Goal: Task Accomplishment & Management: Use online tool/utility

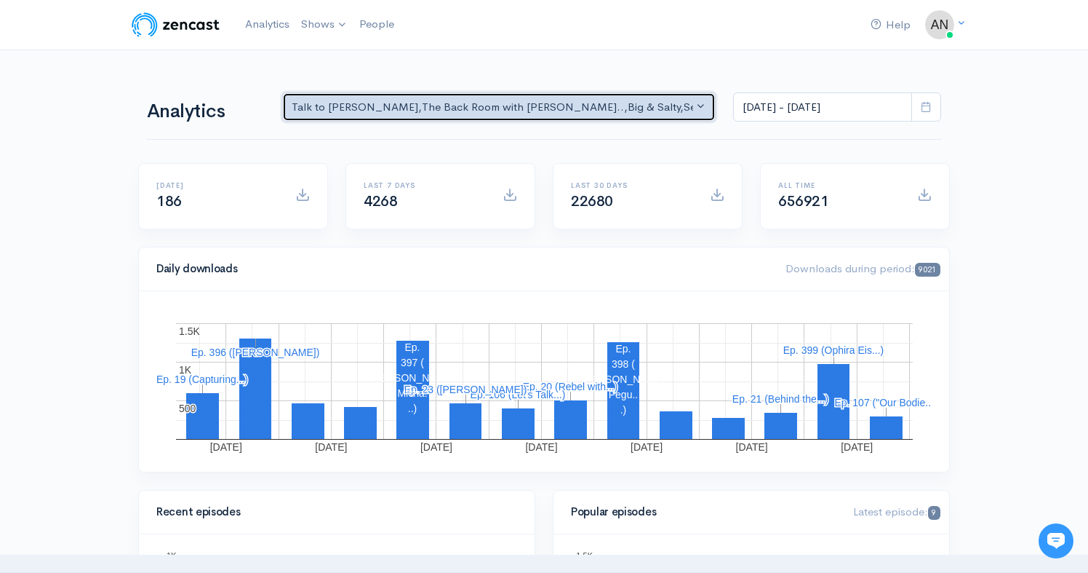
click at [616, 105] on div "Talk to [PERSON_NAME] , The Back Room with [PERSON_NAME].. , Big & Salty , Seri…" at bounding box center [493, 107] width 402 height 17
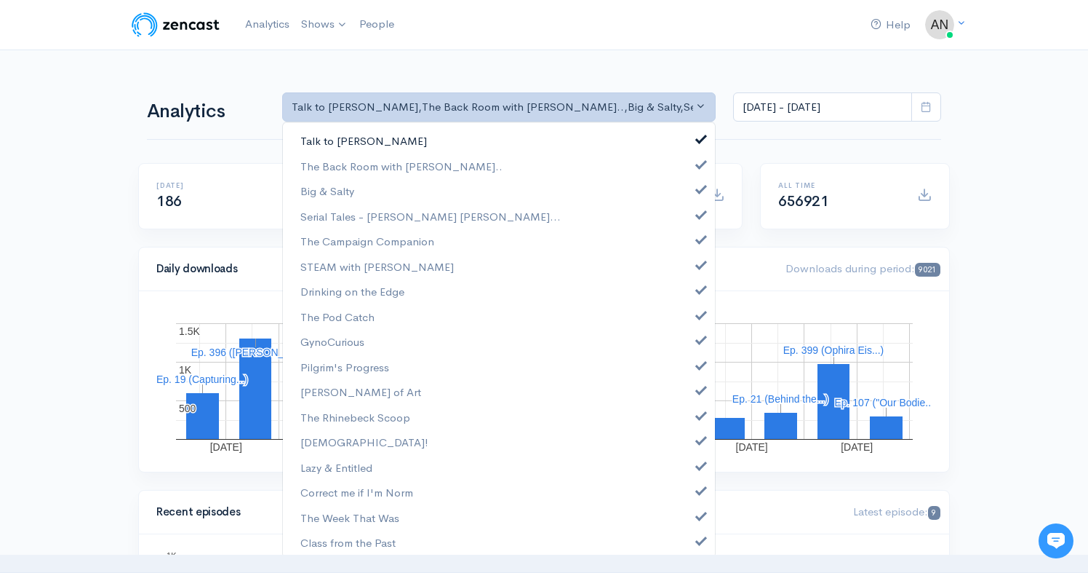
click at [698, 135] on span at bounding box center [701, 137] width 6 height 11
select select "10316"
click at [698, 189] on span at bounding box center [701, 187] width 6 height 11
click at [698, 218] on span at bounding box center [701, 212] width 6 height 11
click at [691, 245] on link "The Campaign Companion" at bounding box center [499, 240] width 432 height 25
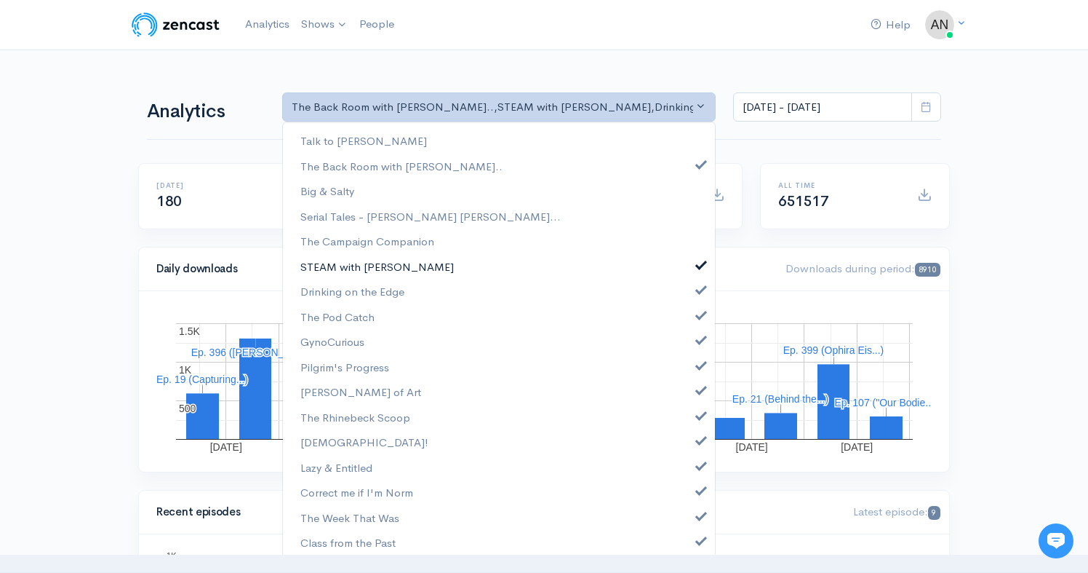
click at [698, 268] on span at bounding box center [701, 263] width 6 height 11
click at [698, 288] on span at bounding box center [701, 287] width 6 height 11
click at [691, 319] on link "The Pod Catch" at bounding box center [499, 316] width 432 height 25
click at [698, 343] on span at bounding box center [701, 338] width 6 height 11
click at [691, 370] on link "Pilgrim's Progress" at bounding box center [499, 366] width 432 height 25
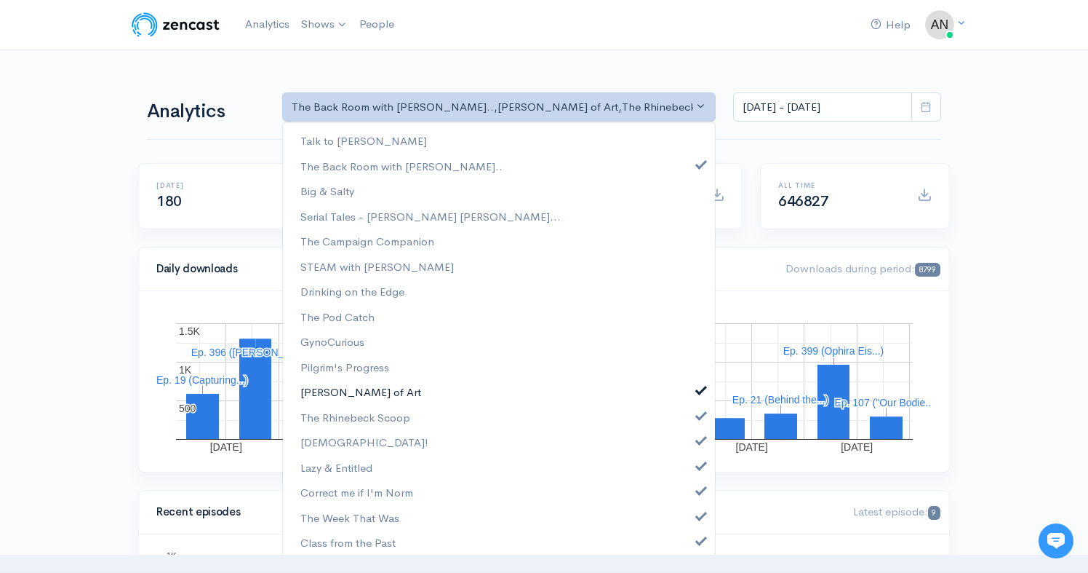
click at [698, 392] on span at bounding box center [701, 388] width 6 height 11
click at [690, 424] on link "The Rhinebeck Scoop" at bounding box center [499, 417] width 432 height 25
click at [698, 442] on span at bounding box center [701, 438] width 6 height 11
click at [690, 471] on link "Lazy & Entitled" at bounding box center [499, 467] width 432 height 25
click at [690, 495] on link "Correct me if I'm Norm" at bounding box center [499, 491] width 432 height 25
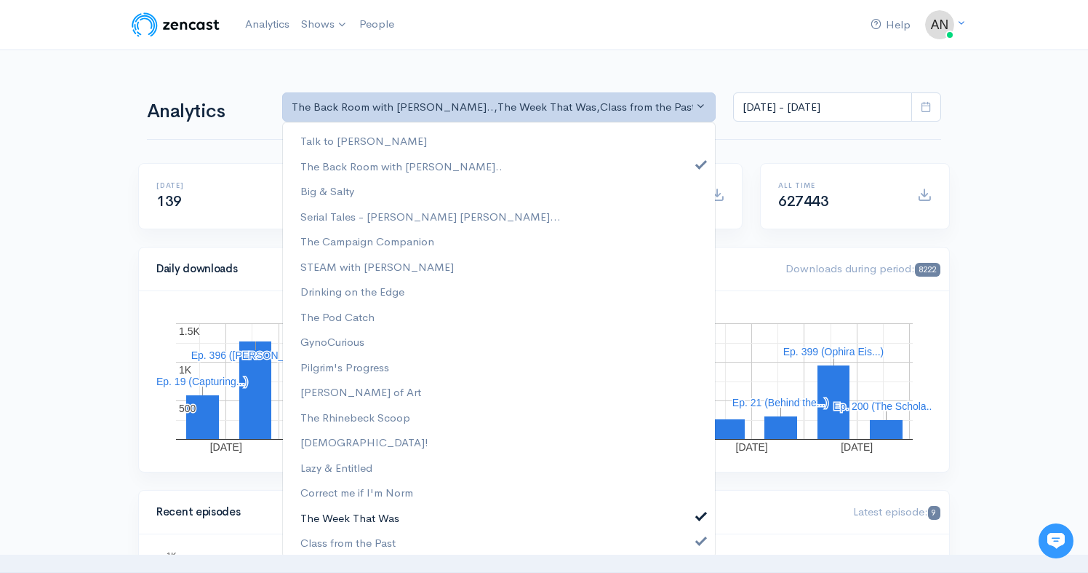
click at [698, 518] on span at bounding box center [701, 514] width 6 height 11
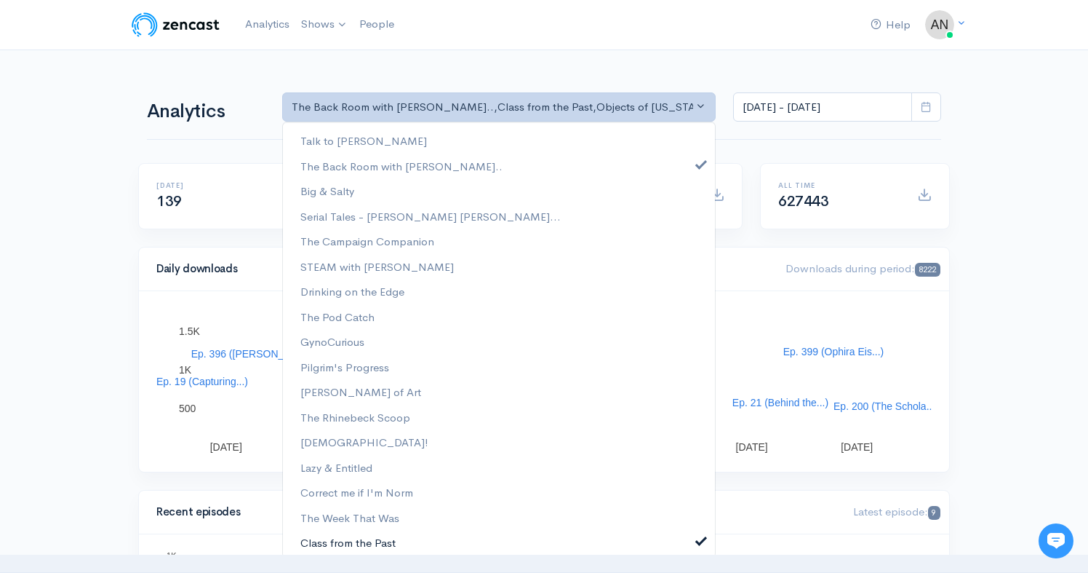
click at [698, 542] on span at bounding box center [701, 538] width 6 height 11
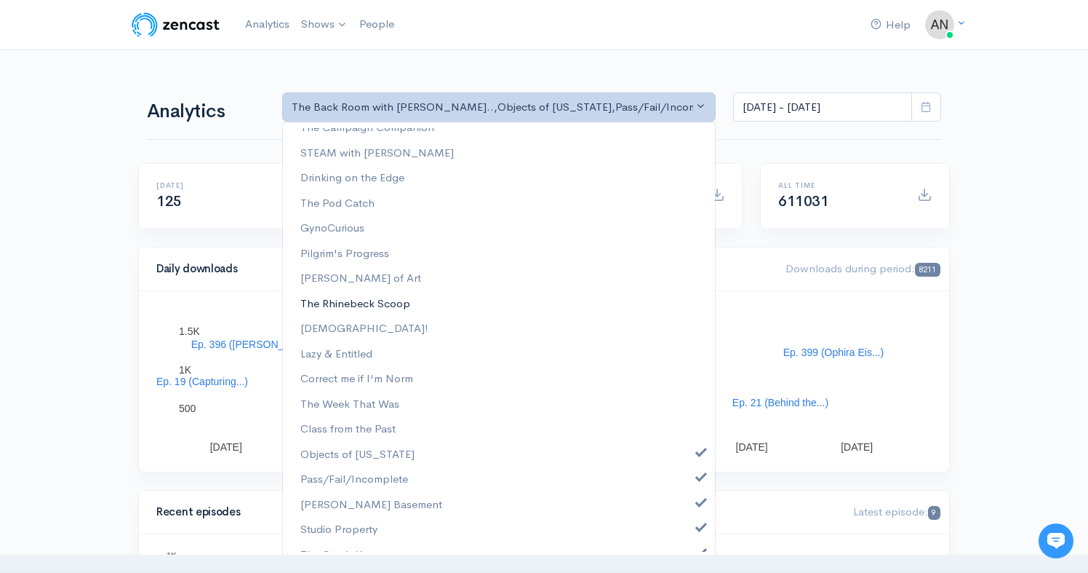
scroll to position [180, 0]
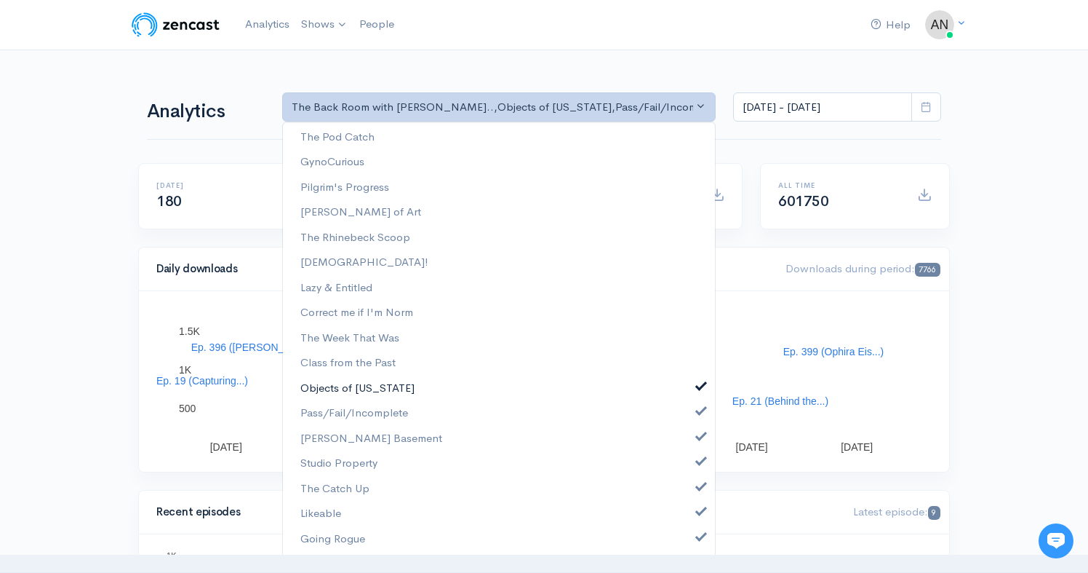
click at [698, 381] on span at bounding box center [701, 384] width 6 height 11
click at [690, 418] on link "Pass/Fail/Incomplete" at bounding box center [499, 412] width 432 height 25
click at [690, 442] on link "[PERSON_NAME] Basement" at bounding box center [499, 438] width 432 height 25
click at [690, 466] on link "Studio Property" at bounding box center [499, 462] width 432 height 25
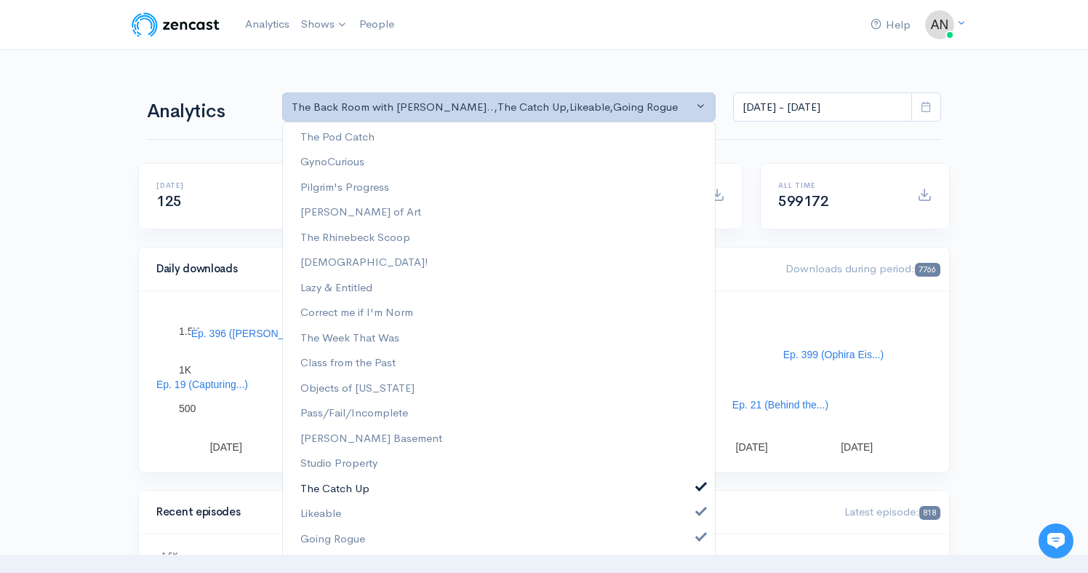
click at [698, 488] on span at bounding box center [701, 484] width 6 height 11
click at [698, 509] on span at bounding box center [701, 509] width 6 height 11
click at [698, 533] on span at bounding box center [701, 535] width 6 height 11
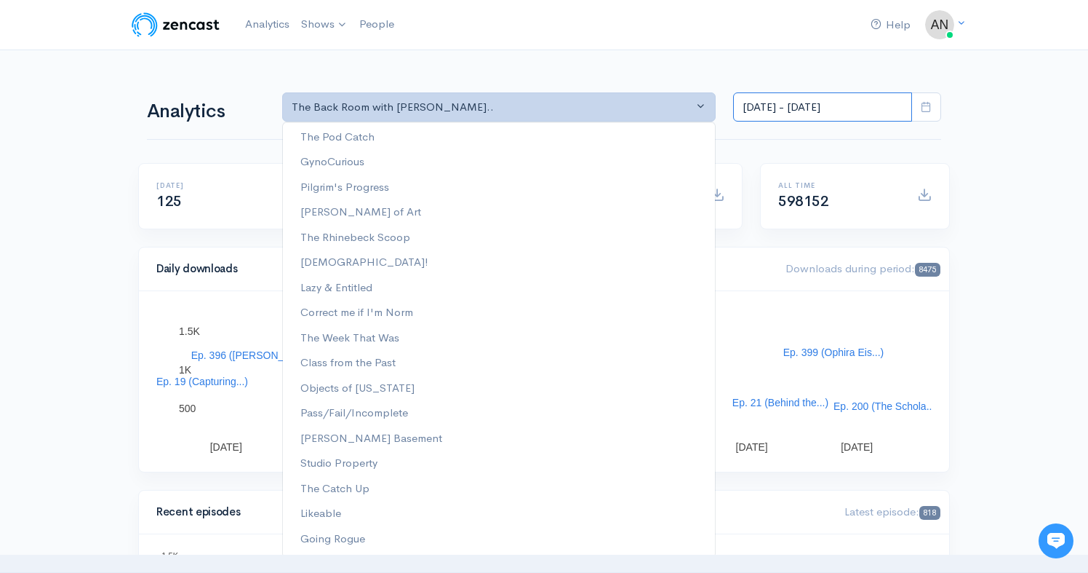
click at [806, 107] on input "[DATE] - [DATE]" at bounding box center [822, 107] width 179 height 30
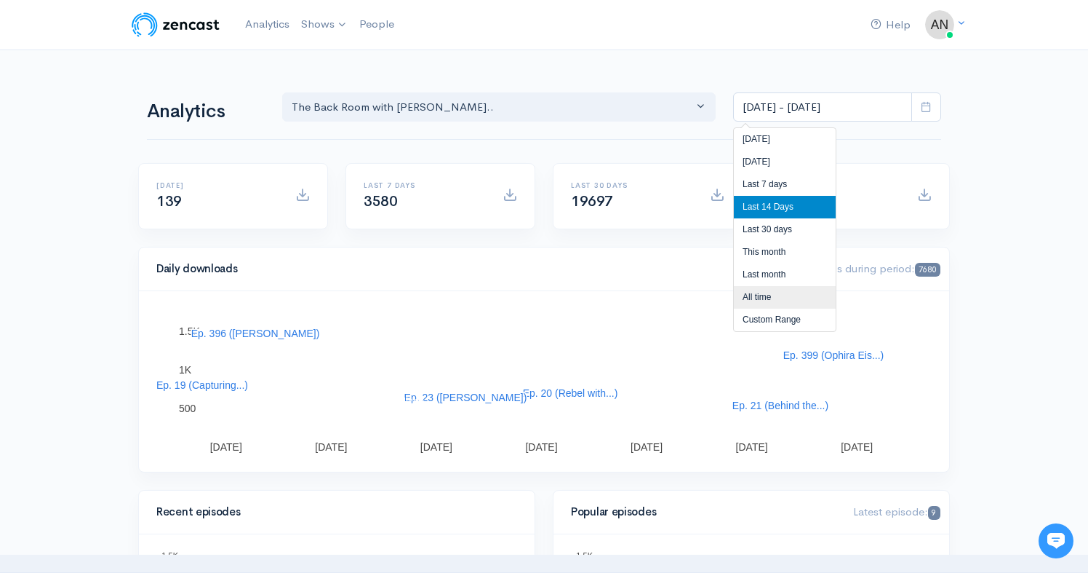
click at [752, 292] on li "All time" at bounding box center [785, 297] width 102 height 23
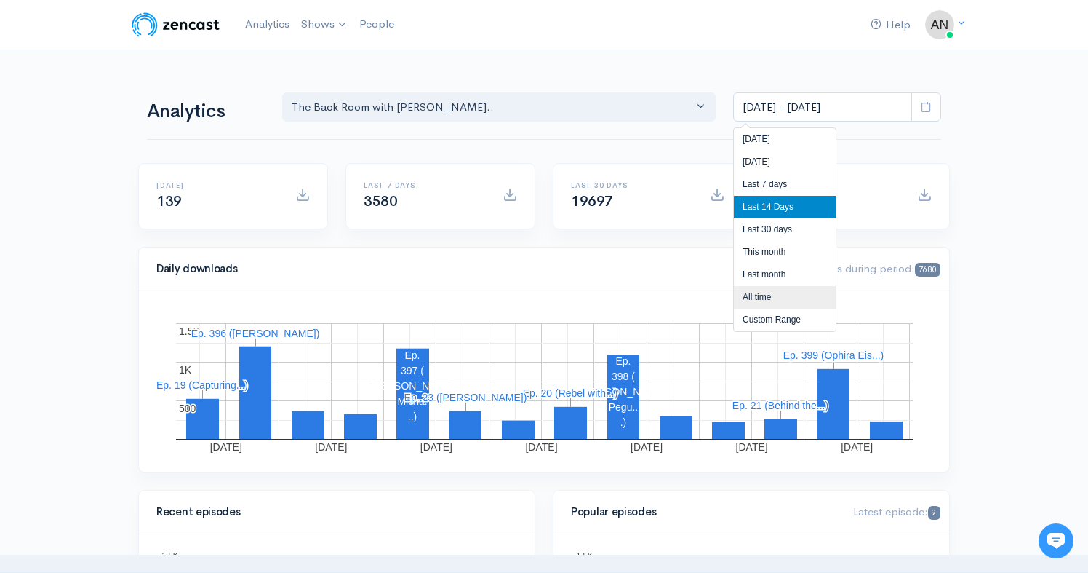
type input "[DATE] - [DATE]"
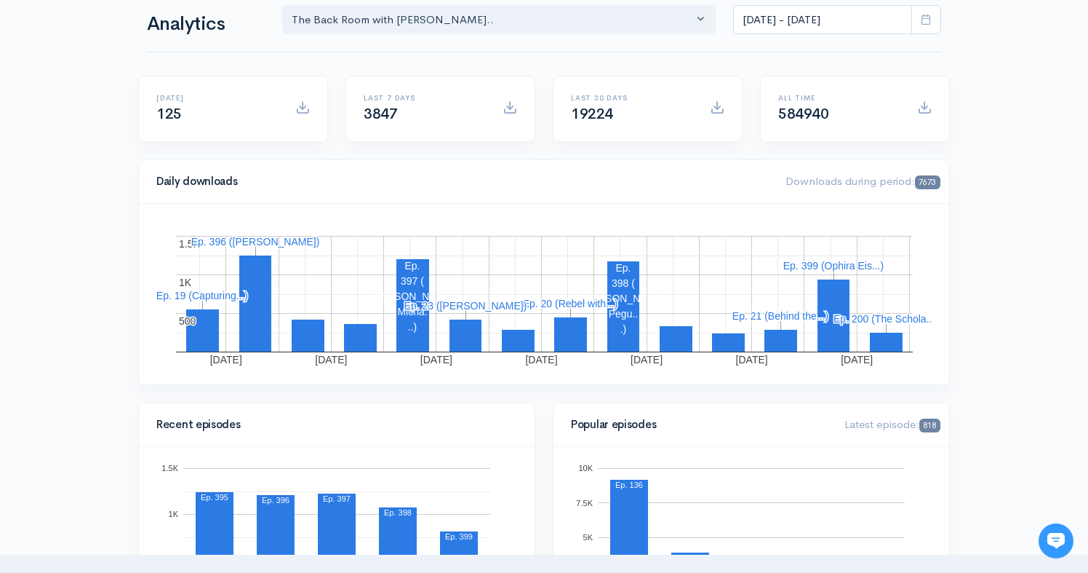
scroll to position [0, 0]
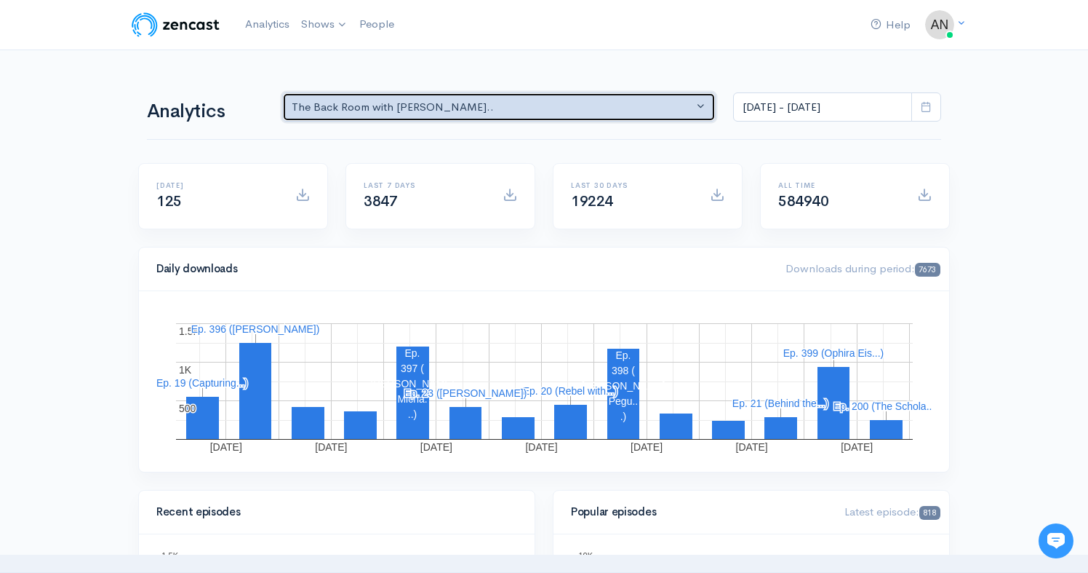
click at [490, 100] on div "The Back Room with [PERSON_NAME].." at bounding box center [493, 107] width 402 height 17
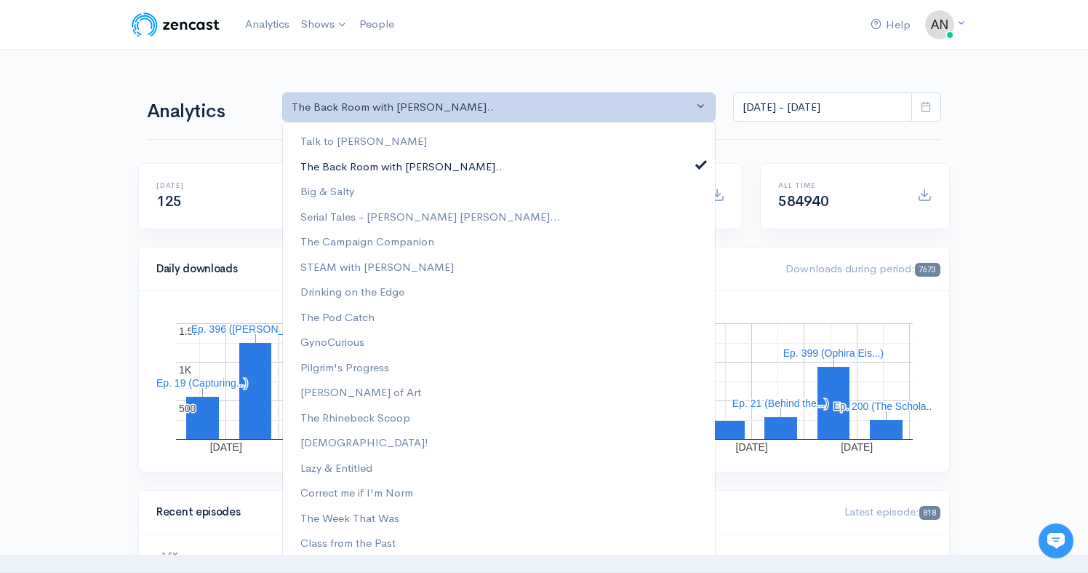
click at [701, 162] on link "The Back Room with [PERSON_NAME].." at bounding box center [499, 166] width 432 height 25
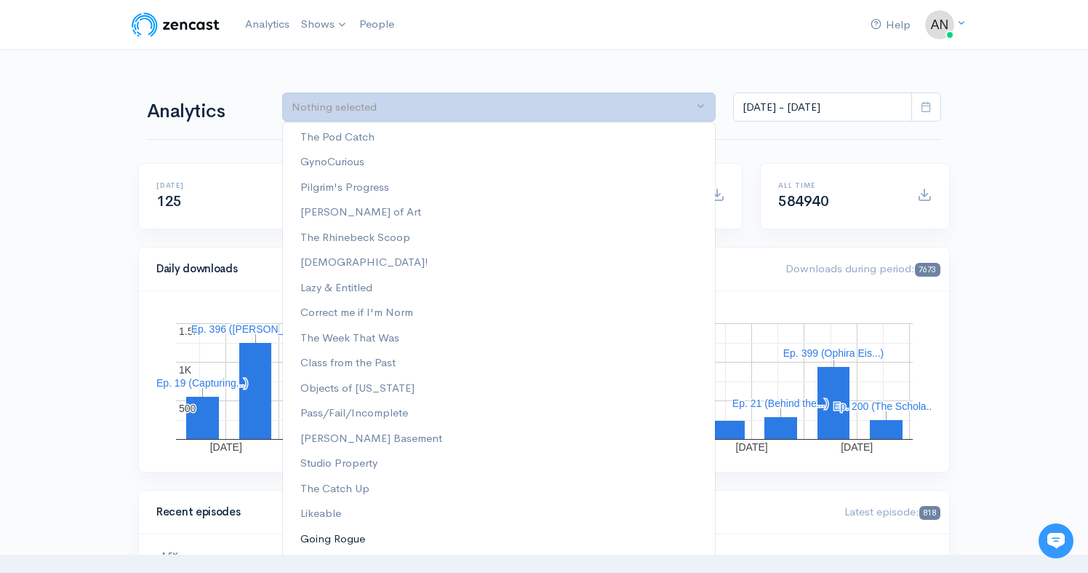
click at [337, 538] on span "Going Rogue" at bounding box center [332, 538] width 65 height 17
select select "15466"
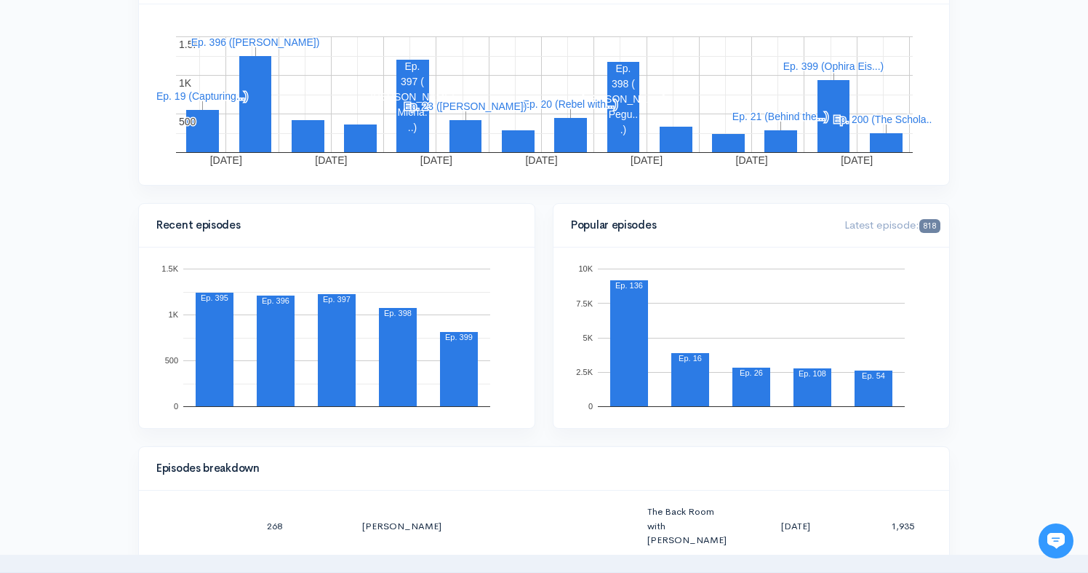
scroll to position [0, 0]
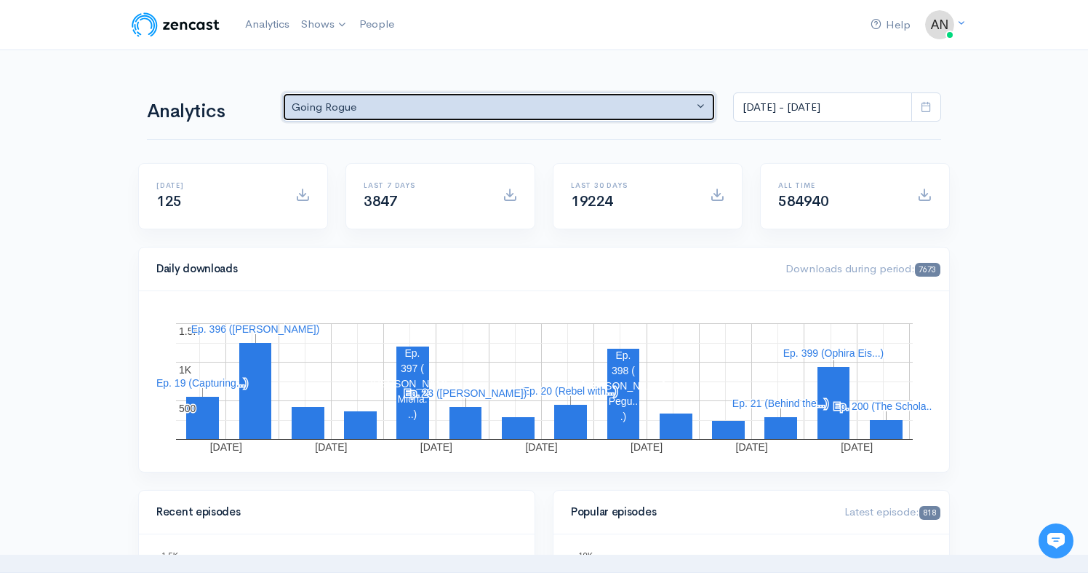
click at [467, 106] on div "Going Rogue" at bounding box center [493, 107] width 402 height 17
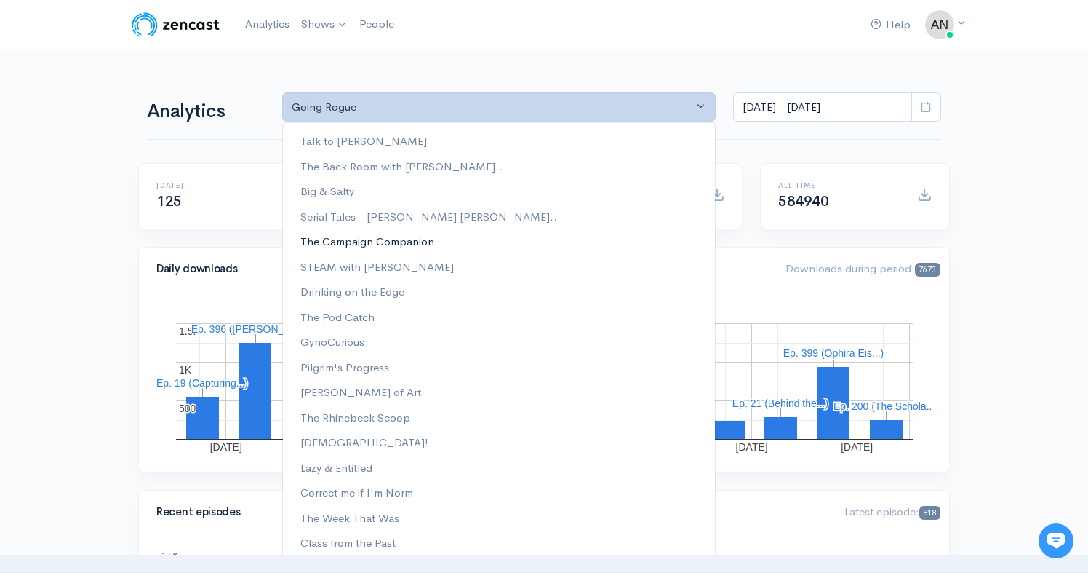
scroll to position [180, 0]
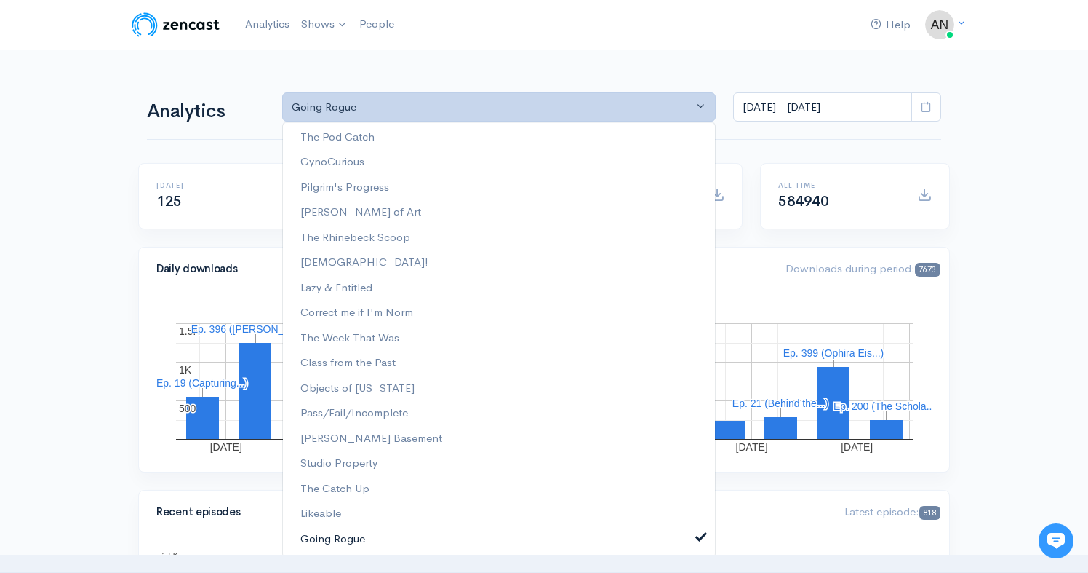
click at [698, 538] on span at bounding box center [701, 535] width 6 height 11
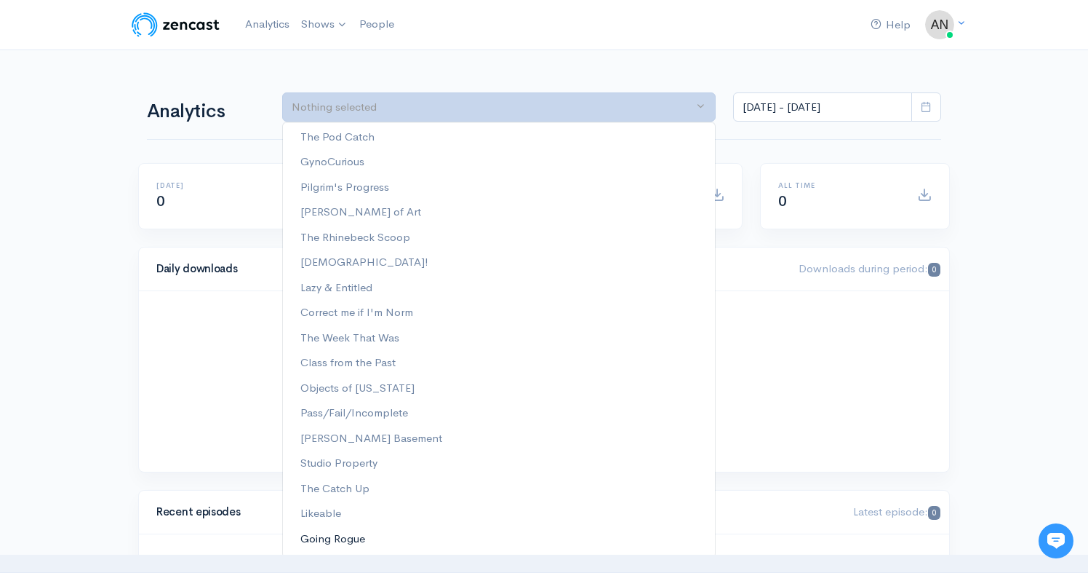
click at [689, 537] on link "Going Rogue" at bounding box center [499, 538] width 432 height 25
select select "15466"
